Goal: Task Accomplishment & Management: Manage account settings

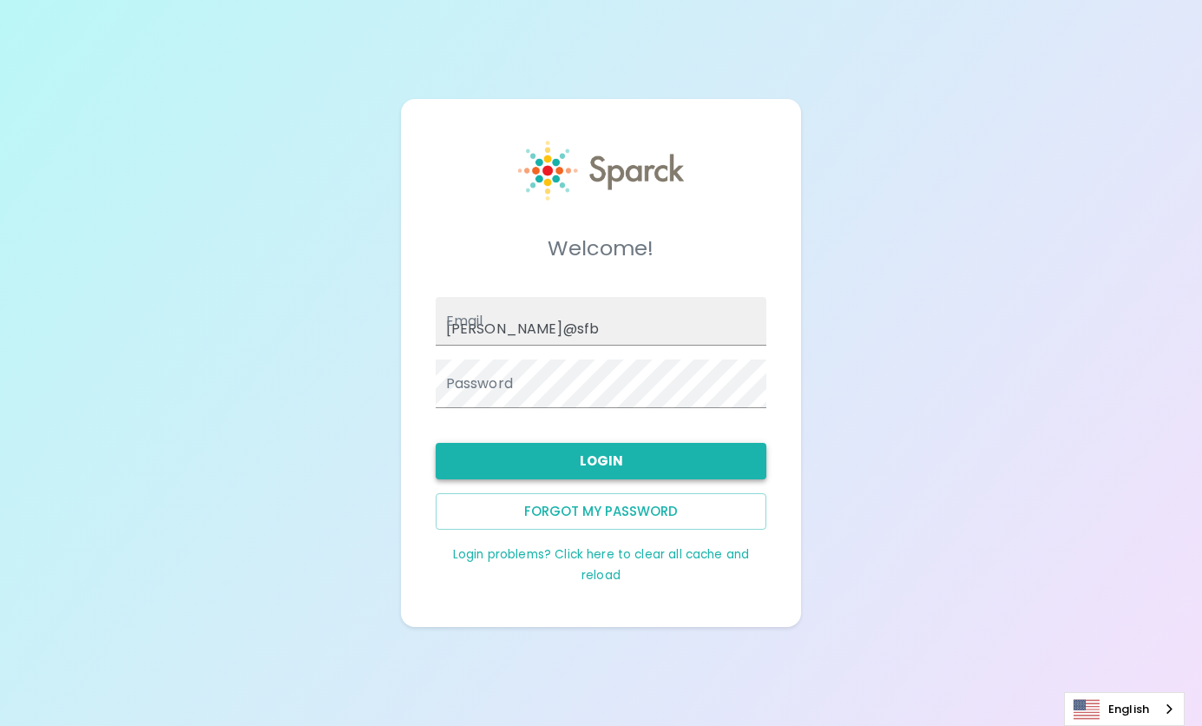
click at [611, 471] on button "Login" at bounding box center [602, 461] width 332 height 36
click at [597, 464] on button "Login" at bounding box center [602, 461] width 332 height 36
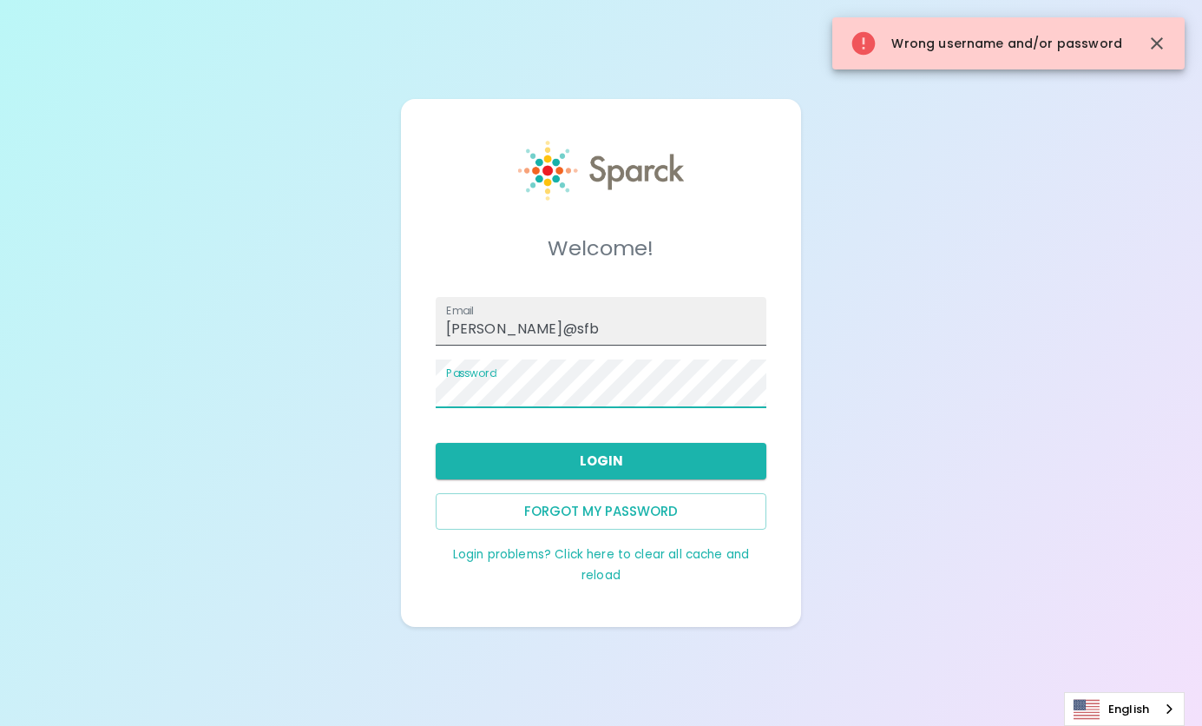
click at [555, 325] on input "[PERSON_NAME]@sfb" at bounding box center [602, 321] width 332 height 49
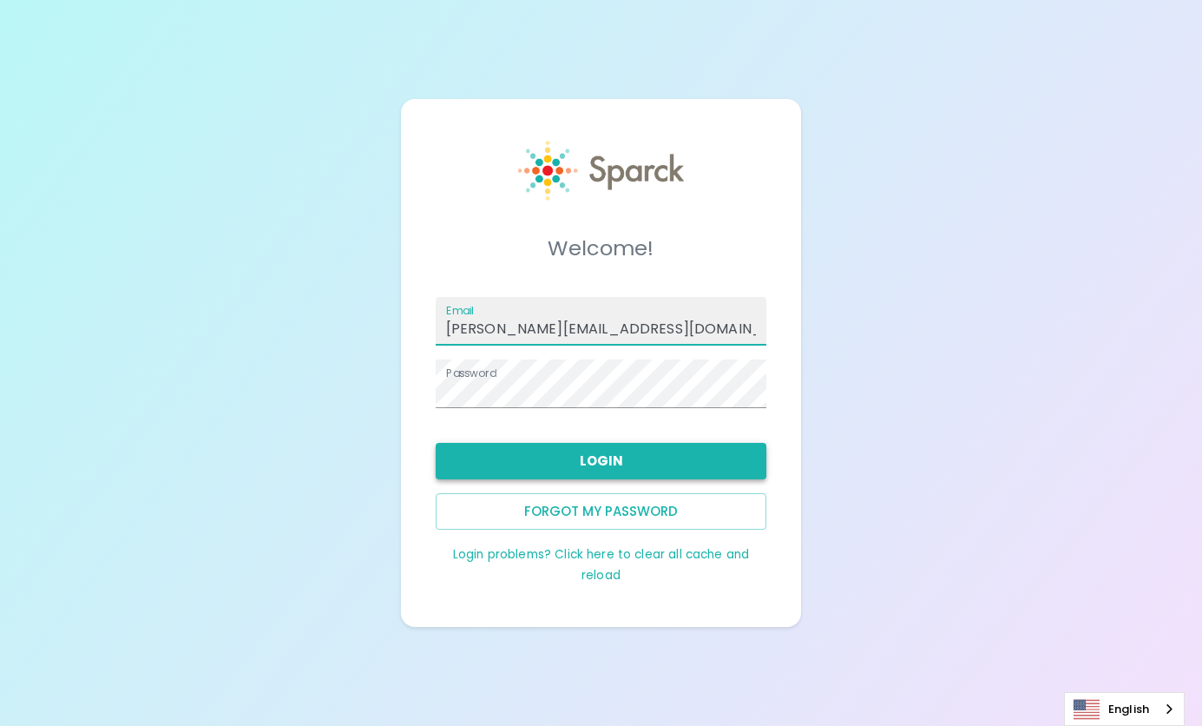
click at [602, 455] on button "Login" at bounding box center [602, 461] width 332 height 36
click at [596, 326] on input "[PERSON_NAME][EMAIL_ADDRESS][DOMAIN_NAME]" at bounding box center [602, 321] width 332 height 49
click at [606, 471] on button "Login" at bounding box center [602, 461] width 332 height 36
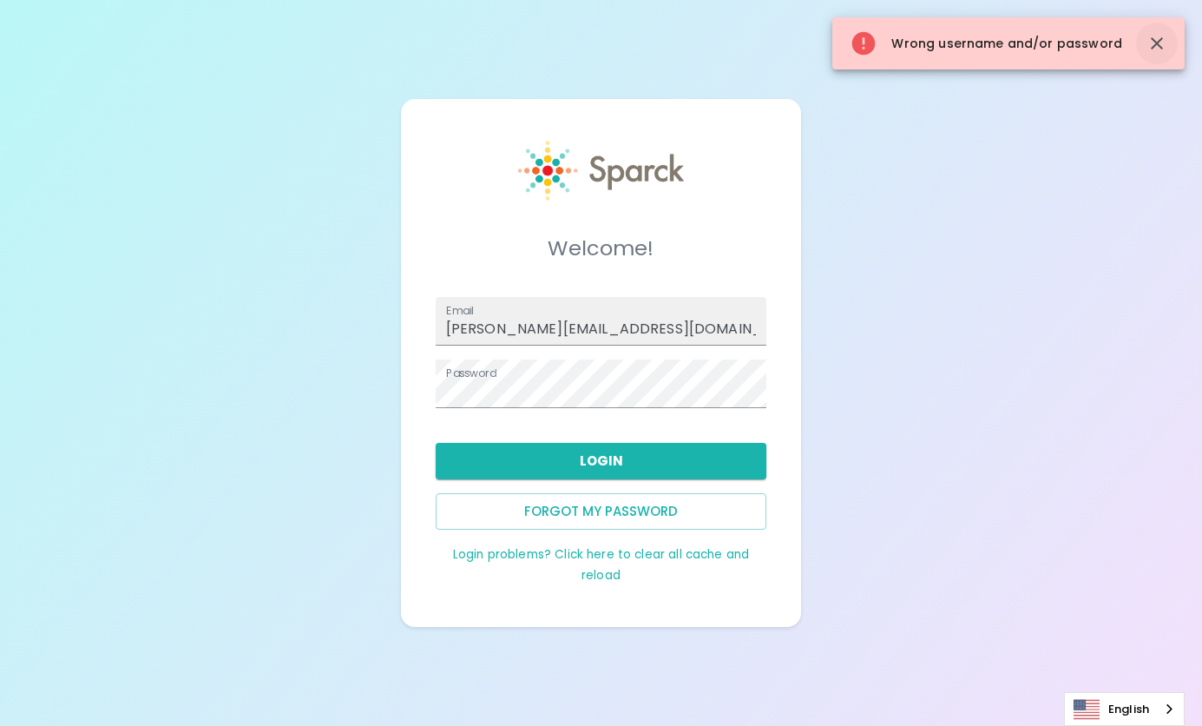
click at [1156, 47] on icon "button" at bounding box center [1157, 43] width 21 height 21
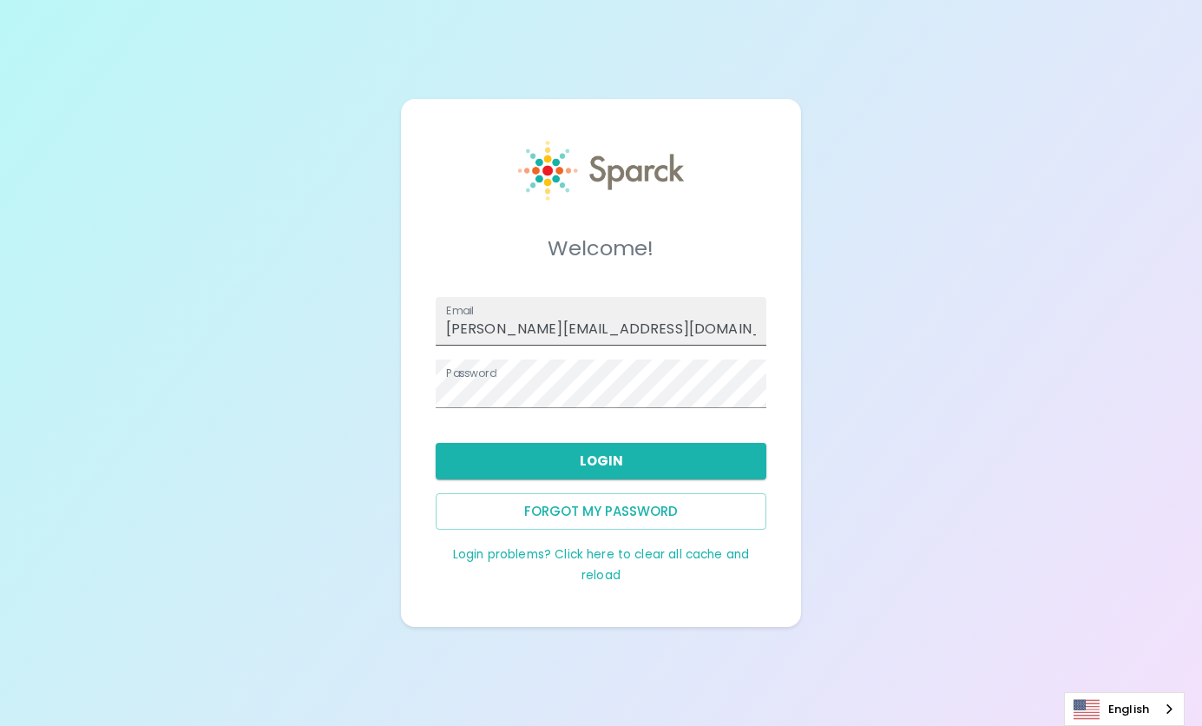
click at [647, 324] on input "[PERSON_NAME][EMAIL_ADDRESS][DOMAIN_NAME]" at bounding box center [602, 321] width 332 height 49
click at [635, 461] on button "Login" at bounding box center [602, 461] width 332 height 36
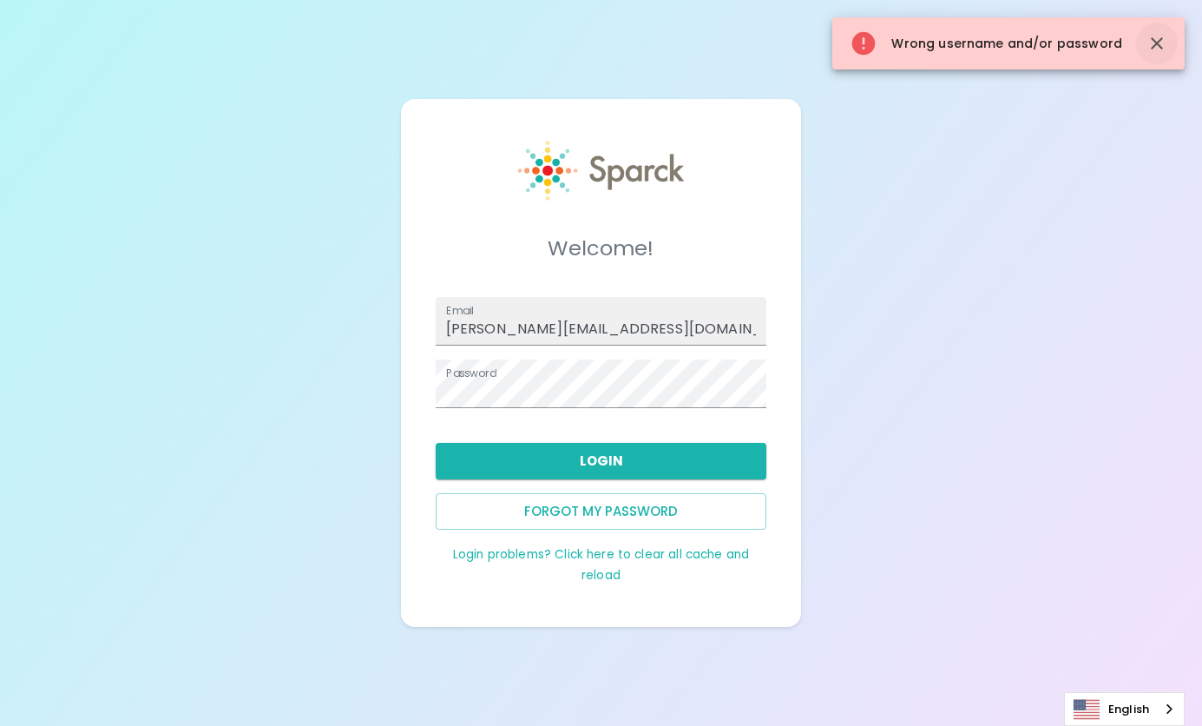
click at [1158, 29] on button "button" at bounding box center [1157, 44] width 42 height 42
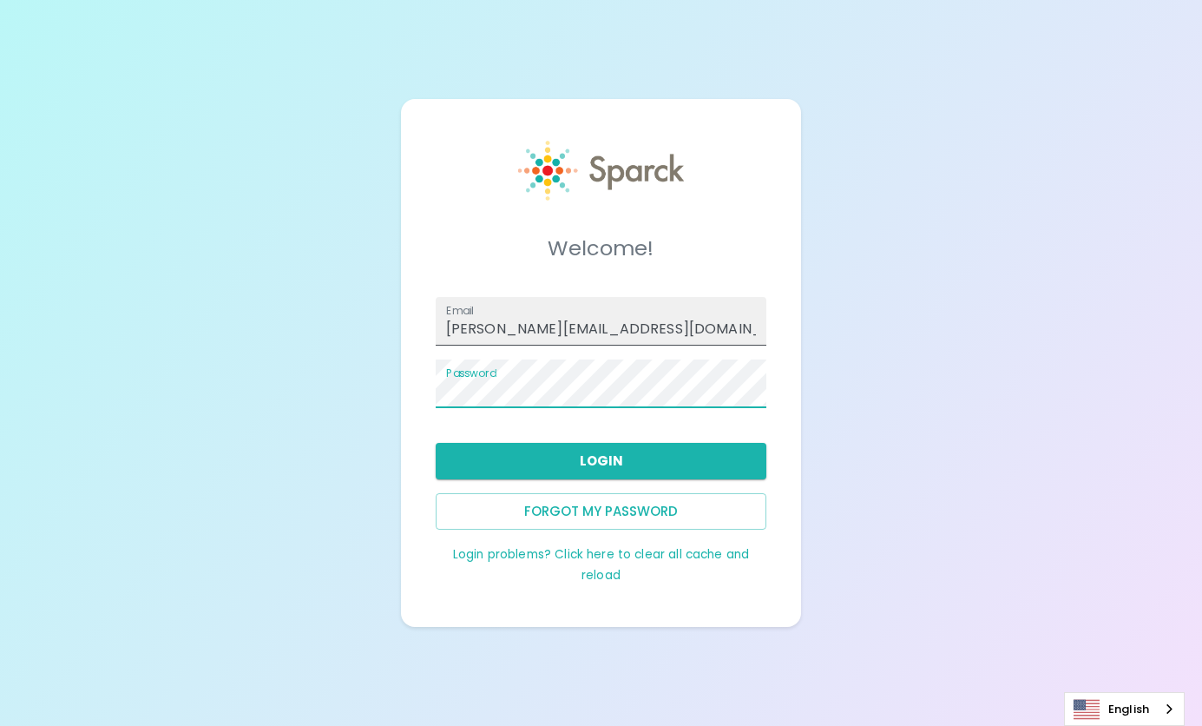
click at [458, 326] on input "[PERSON_NAME][EMAIL_ADDRESS][DOMAIN_NAME]" at bounding box center [602, 321] width 332 height 49
click at [457, 322] on input "[PERSON_NAME][EMAIL_ADDRESS][DOMAIN_NAME]" at bounding box center [602, 321] width 332 height 49
click at [452, 328] on input "[PERSON_NAME][EMAIL_ADDRESS][DOMAIN_NAME]" at bounding box center [602, 321] width 332 height 49
click at [448, 300] on input "[PERSON_NAME][EMAIL_ADDRESS][DOMAIN_NAME]" at bounding box center [602, 321] width 332 height 49
click at [462, 315] on label "Email" at bounding box center [460, 310] width 28 height 15
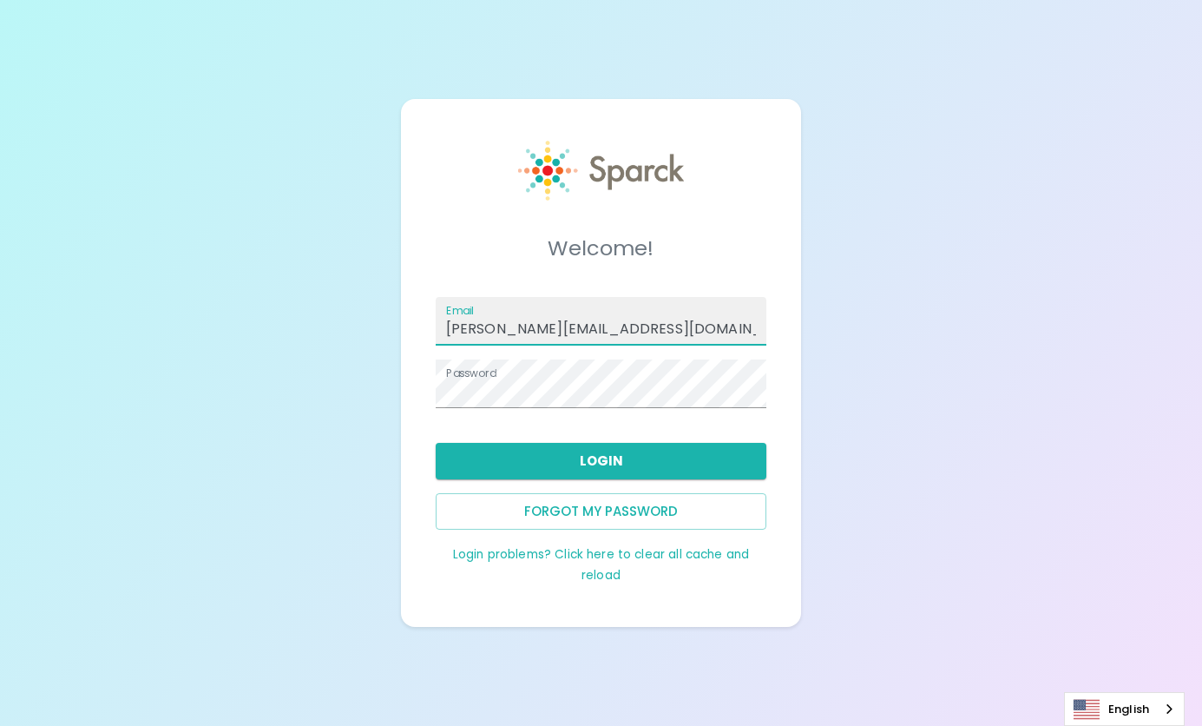
click at [462, 315] on input "[PERSON_NAME][EMAIL_ADDRESS][DOMAIN_NAME]" at bounding box center [602, 321] width 332 height 49
click at [461, 311] on label "Email" at bounding box center [460, 310] width 28 height 15
click at [461, 311] on input "[PERSON_NAME][EMAIL_ADDRESS][DOMAIN_NAME]" at bounding box center [602, 321] width 332 height 49
click at [459, 311] on label "Email" at bounding box center [460, 310] width 28 height 15
click at [459, 311] on input "[PERSON_NAME][EMAIL_ADDRESS][DOMAIN_NAME]" at bounding box center [602, 321] width 332 height 49
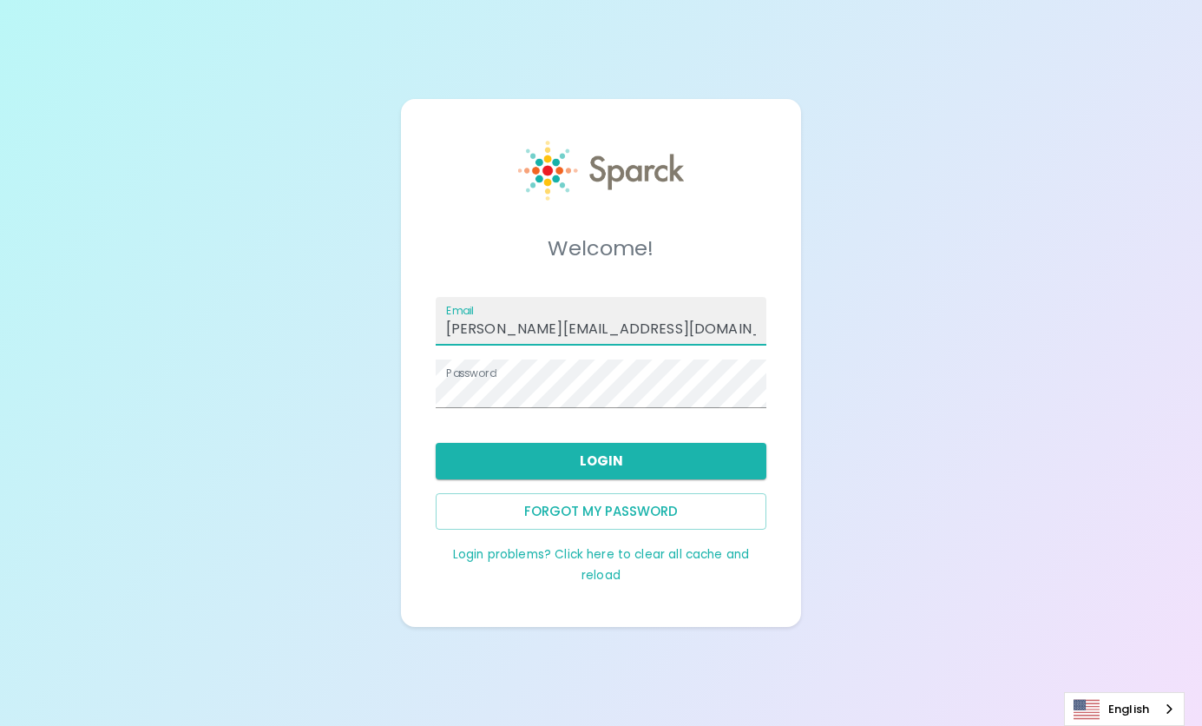
click at [461, 311] on label "Email" at bounding box center [460, 310] width 28 height 15
click at [461, 311] on input "[PERSON_NAME][EMAIL_ADDRESS][DOMAIN_NAME]" at bounding box center [602, 321] width 332 height 49
click at [461, 312] on label "Email" at bounding box center [460, 310] width 28 height 15
click at [461, 312] on input "[PERSON_NAME][EMAIL_ADDRESS][DOMAIN_NAME]" at bounding box center [602, 321] width 332 height 49
click at [455, 307] on label "Email" at bounding box center [460, 310] width 28 height 15
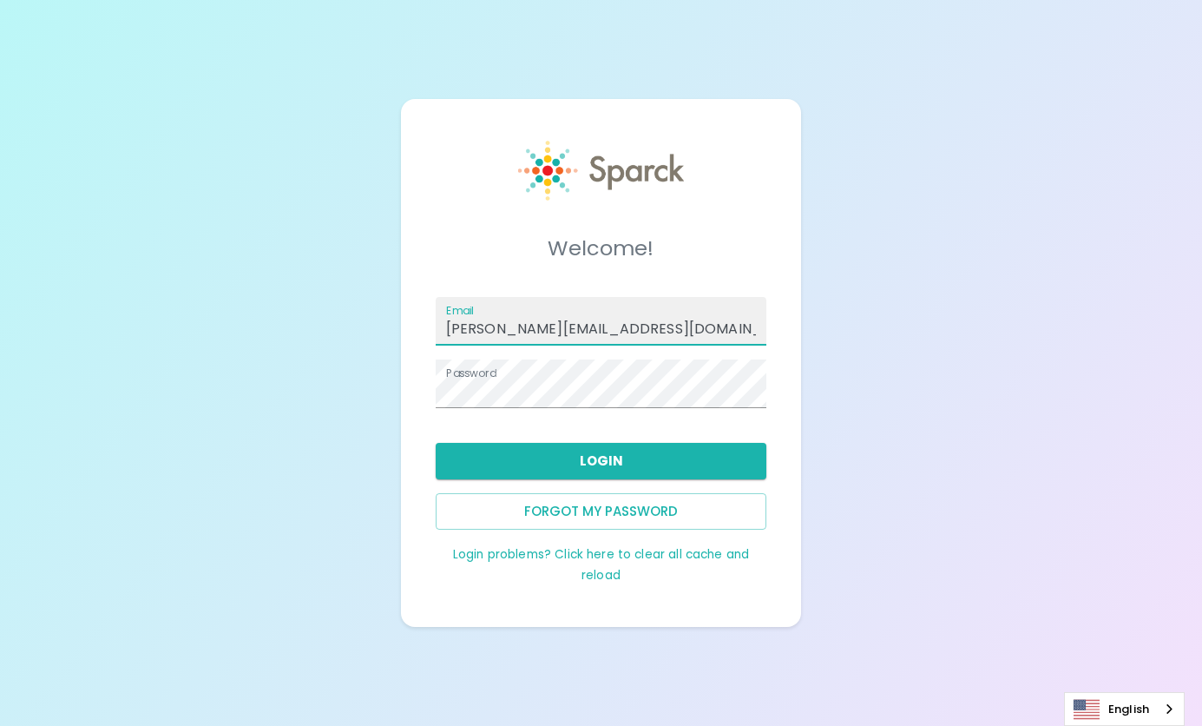
click at [455, 307] on input "[PERSON_NAME][EMAIL_ADDRESS][DOMAIN_NAME]" at bounding box center [602, 321] width 332 height 49
click at [453, 316] on label "Email" at bounding box center [460, 310] width 28 height 15
click at [453, 316] on input "[PERSON_NAME][EMAIL_ADDRESS][DOMAIN_NAME]" at bounding box center [602, 321] width 332 height 49
click at [450, 317] on label "Email" at bounding box center [460, 310] width 28 height 15
click at [450, 317] on input "[PERSON_NAME][EMAIL_ADDRESS][DOMAIN_NAME]" at bounding box center [602, 321] width 332 height 49
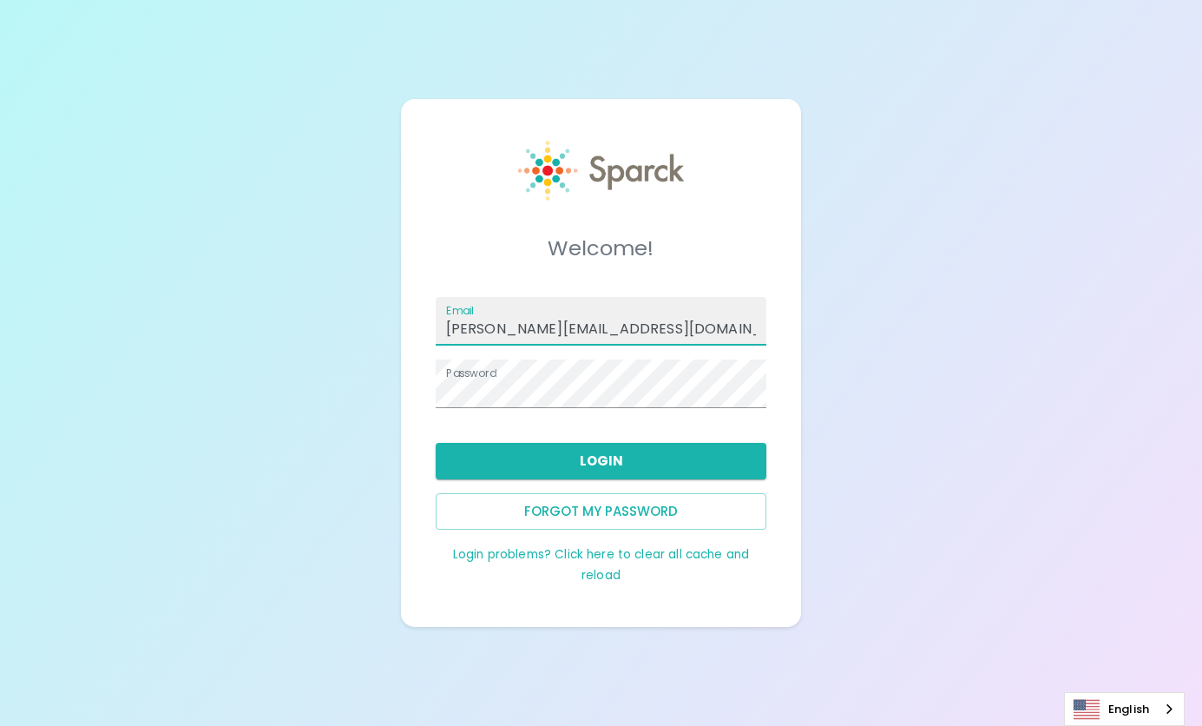
click at [455, 314] on label "Email" at bounding box center [460, 310] width 28 height 15
click at [455, 314] on input "[PERSON_NAME][EMAIL_ADDRESS][DOMAIN_NAME]" at bounding box center [602, 321] width 332 height 49
click at [465, 308] on label "Email" at bounding box center [460, 310] width 28 height 15
click at [465, 308] on input "[PERSON_NAME][EMAIL_ADDRESS][DOMAIN_NAME]" at bounding box center [602, 321] width 332 height 49
click at [457, 311] on label "Email" at bounding box center [460, 310] width 28 height 15
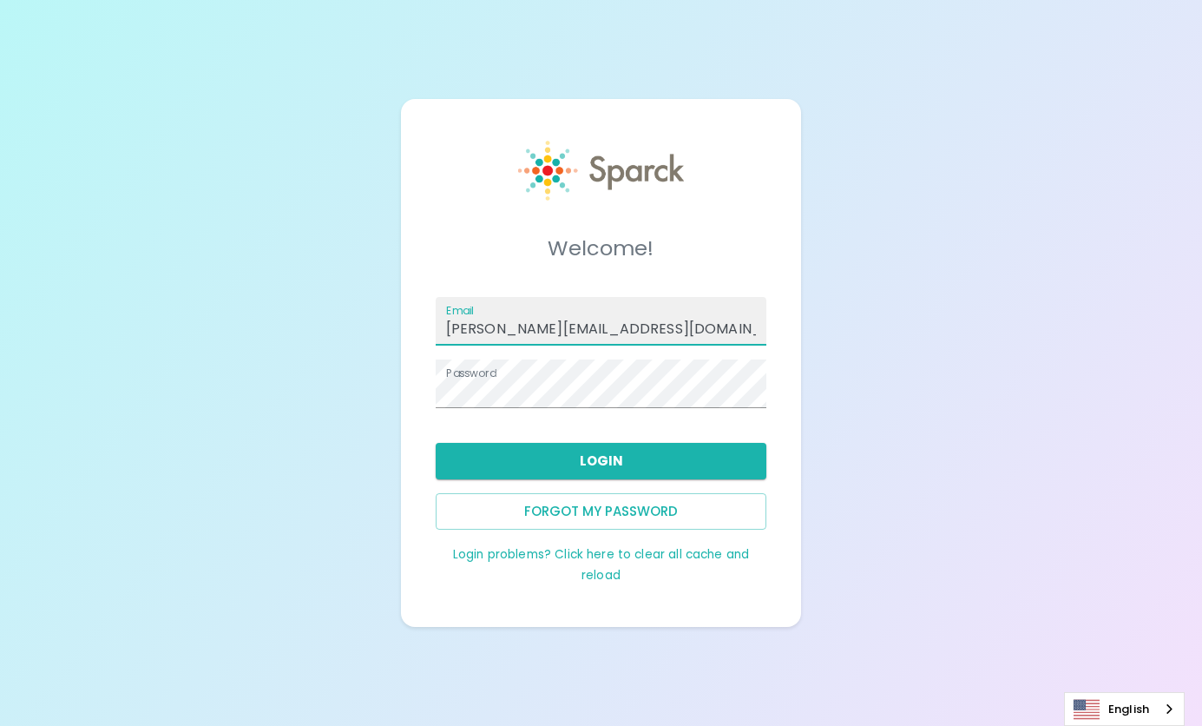
click at [457, 311] on input "[PERSON_NAME][EMAIL_ADDRESS][DOMAIN_NAME]" at bounding box center [602, 321] width 332 height 49
click at [464, 323] on input "[PERSON_NAME][EMAIL_ADDRESS][DOMAIN_NAME]" at bounding box center [602, 321] width 332 height 49
click at [456, 311] on label "Email" at bounding box center [460, 310] width 28 height 15
click at [456, 311] on input "[PERSON_NAME][EMAIL_ADDRESS][DOMAIN_NAME]" at bounding box center [602, 321] width 332 height 49
click at [464, 313] on label "Email" at bounding box center [460, 310] width 28 height 15
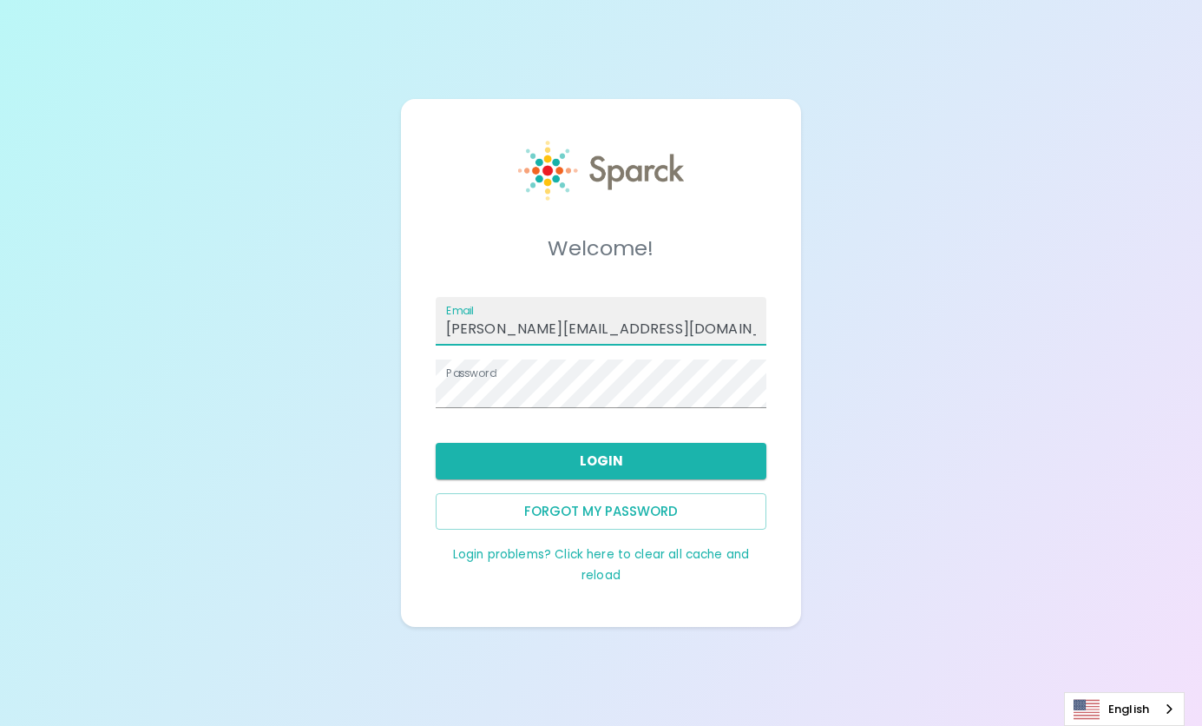
click at [464, 313] on input "[PERSON_NAME][EMAIL_ADDRESS][DOMAIN_NAME]" at bounding box center [602, 321] width 332 height 49
click at [941, 367] on div "Welcome! Email [PERSON_NAME][EMAIL_ADDRESS][DOMAIN_NAME] Password Login Forgot …" at bounding box center [601, 363] width 1202 height 726
click at [611, 460] on button "Login" at bounding box center [602, 461] width 332 height 36
click at [512, 319] on input "[PERSON_NAME][EMAIL_ADDRESS][DOMAIN_NAME]" at bounding box center [602, 321] width 332 height 49
click at [511, 323] on input "[PERSON_NAME][EMAIL_ADDRESS][DOMAIN_NAME]" at bounding box center [602, 321] width 332 height 49
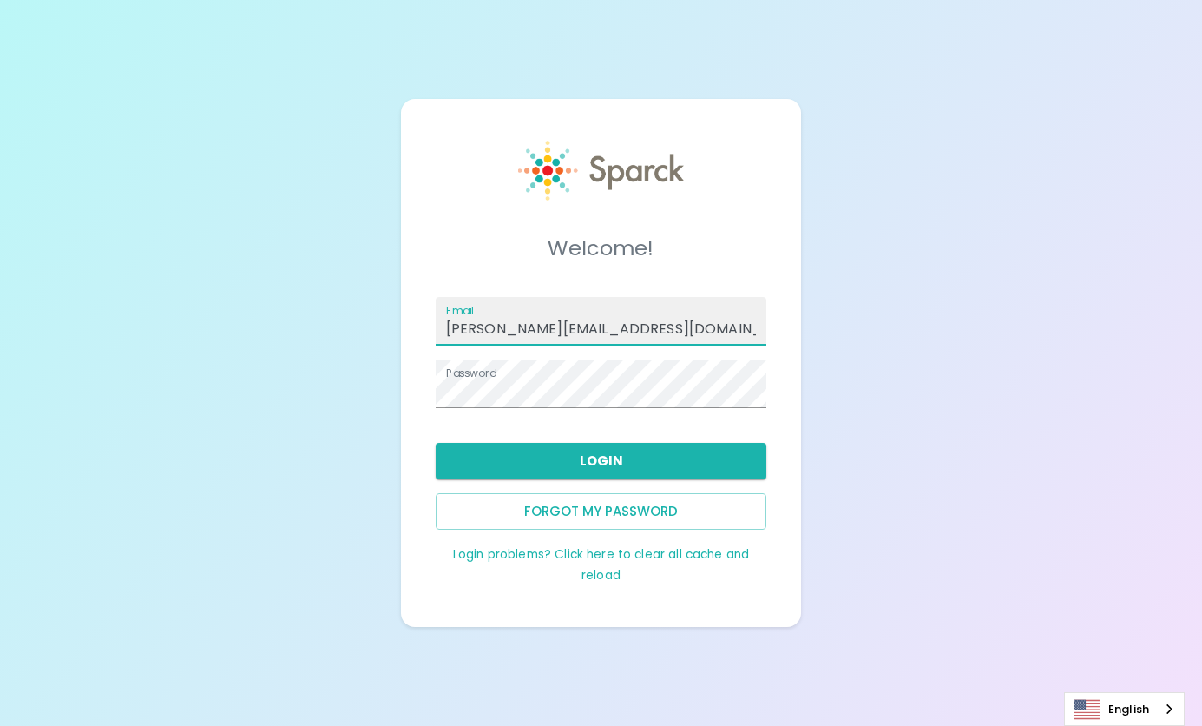
click at [516, 324] on input "[PERSON_NAME][EMAIL_ADDRESS][DOMAIN_NAME]" at bounding box center [602, 321] width 332 height 49
click at [517, 322] on input "[PERSON_NAME][EMAIL_ADDRESS][DOMAIN_NAME]" at bounding box center [602, 321] width 332 height 49
click at [518, 319] on input "[PERSON_NAME][EMAIL_ADDRESS][DOMAIN_NAME]" at bounding box center [602, 321] width 332 height 49
click at [599, 451] on button "Login" at bounding box center [602, 461] width 332 height 36
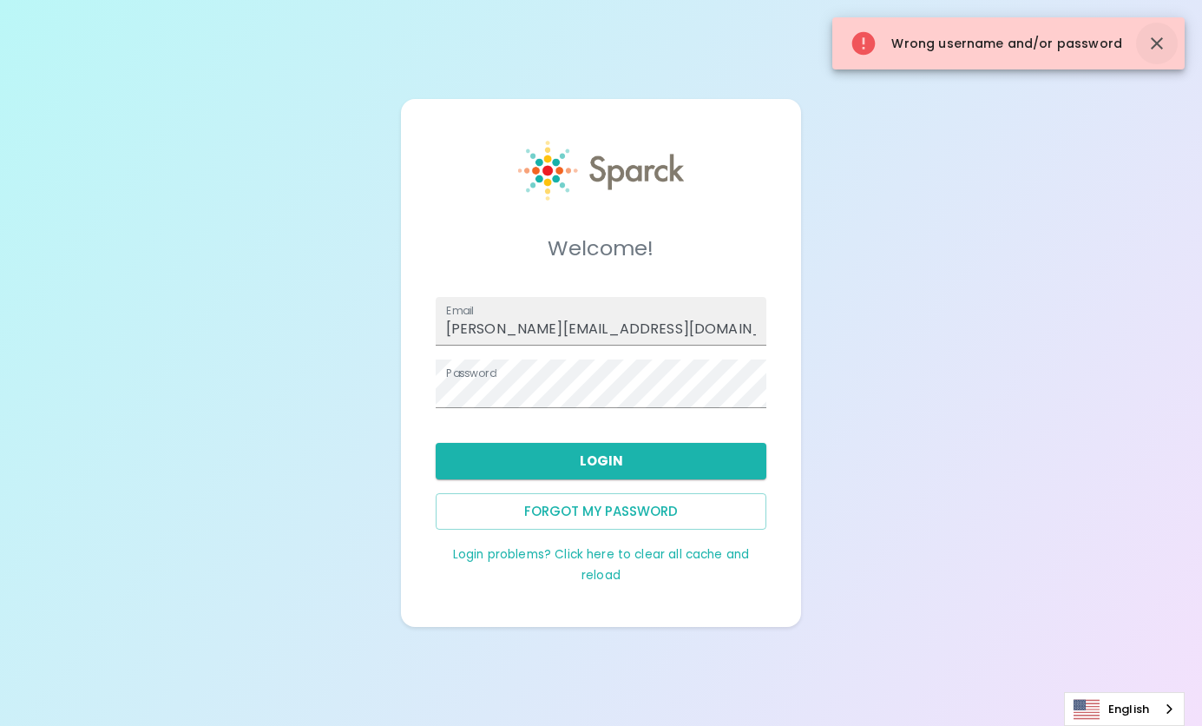
click at [1173, 36] on button "button" at bounding box center [1157, 44] width 42 height 42
click at [1155, 38] on icon "button" at bounding box center [1157, 43] width 21 height 21
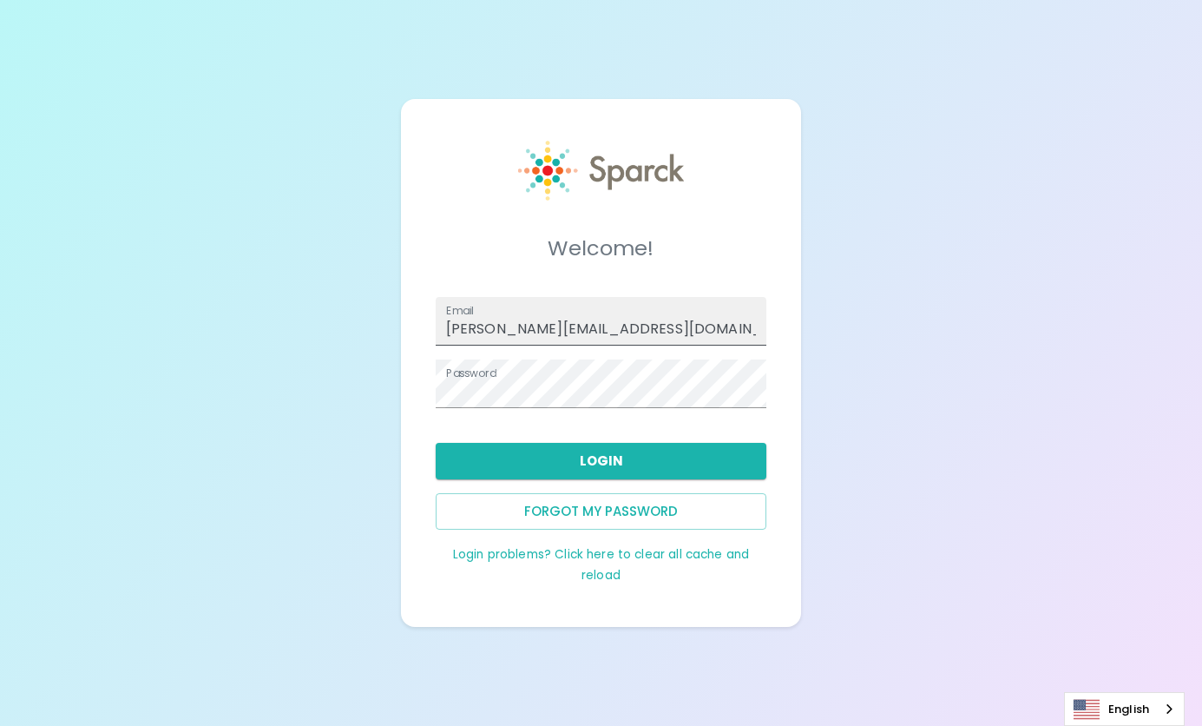
click at [639, 326] on input "[PERSON_NAME][EMAIL_ADDRESS][DOMAIN_NAME]" at bounding box center [602, 321] width 332 height 49
type input "[PERSON_NAME]@sfb"
click at [627, 472] on button "Login" at bounding box center [602, 461] width 332 height 36
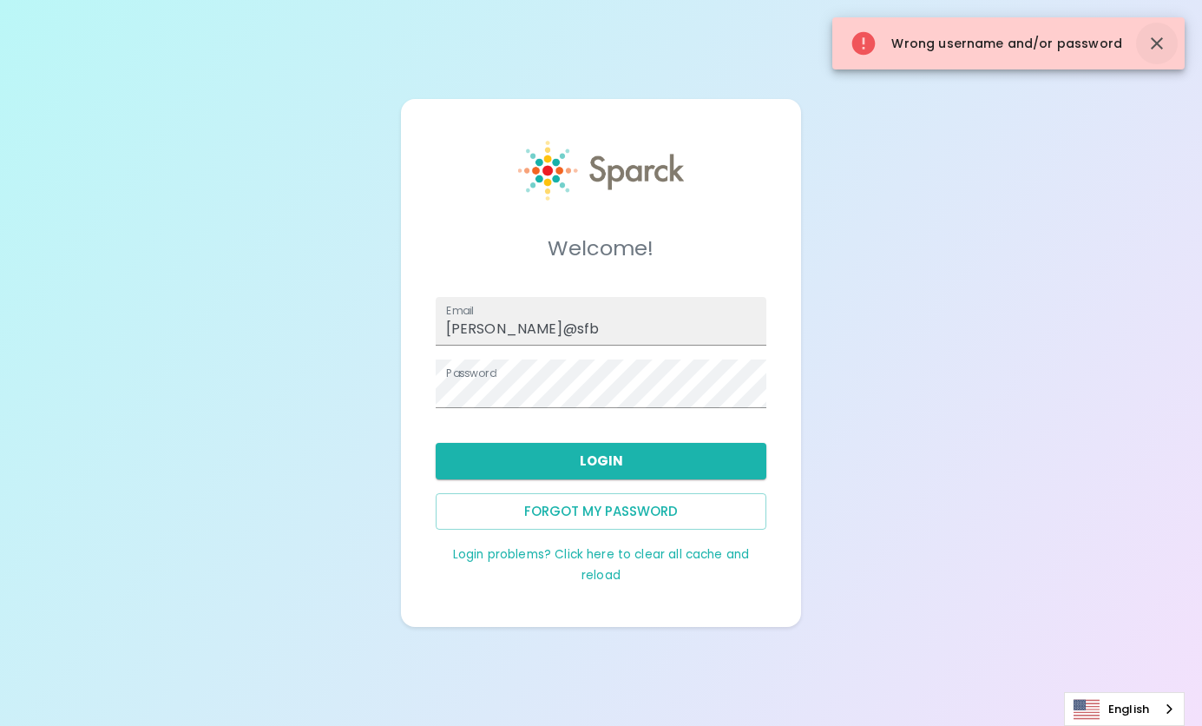
click at [1150, 34] on icon "button" at bounding box center [1157, 43] width 21 height 21
